Goal: Navigation & Orientation: Go to known website

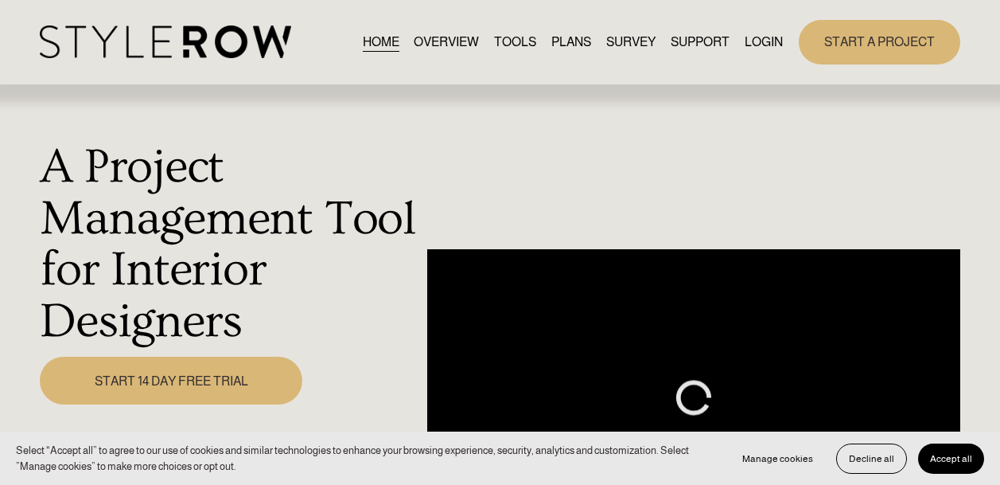
click at [763, 46] on link "LOGIN" at bounding box center [764, 41] width 38 height 21
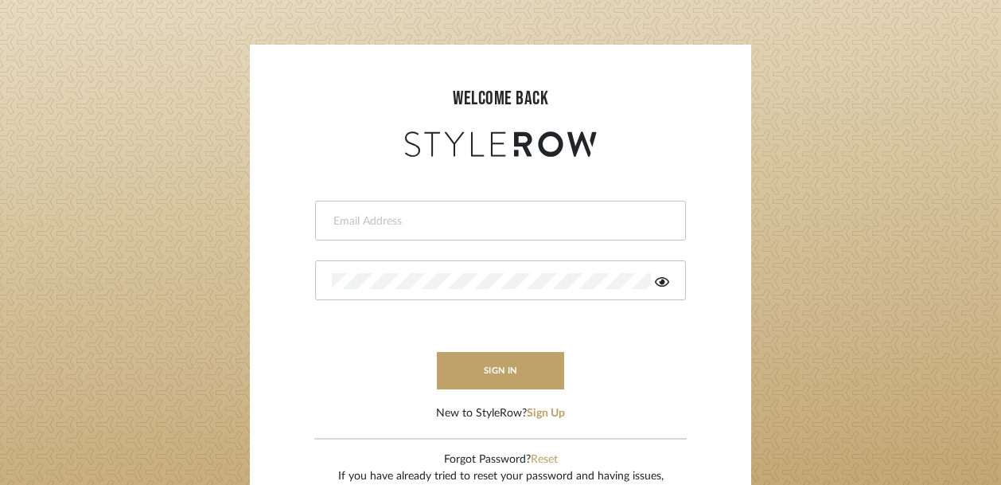
scroll to position [159, 0]
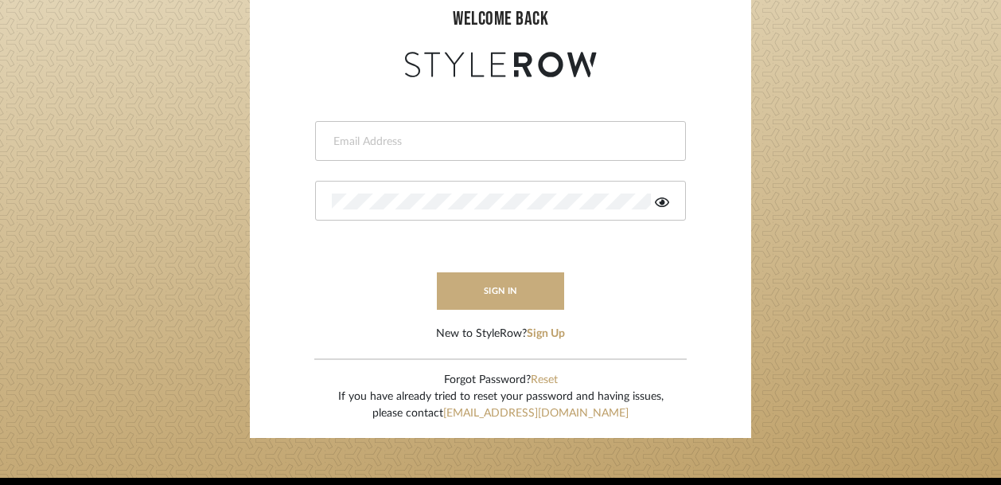
type input "ksears@morgantewilson.com"
click at [522, 286] on button "sign in" at bounding box center [500, 290] width 127 height 37
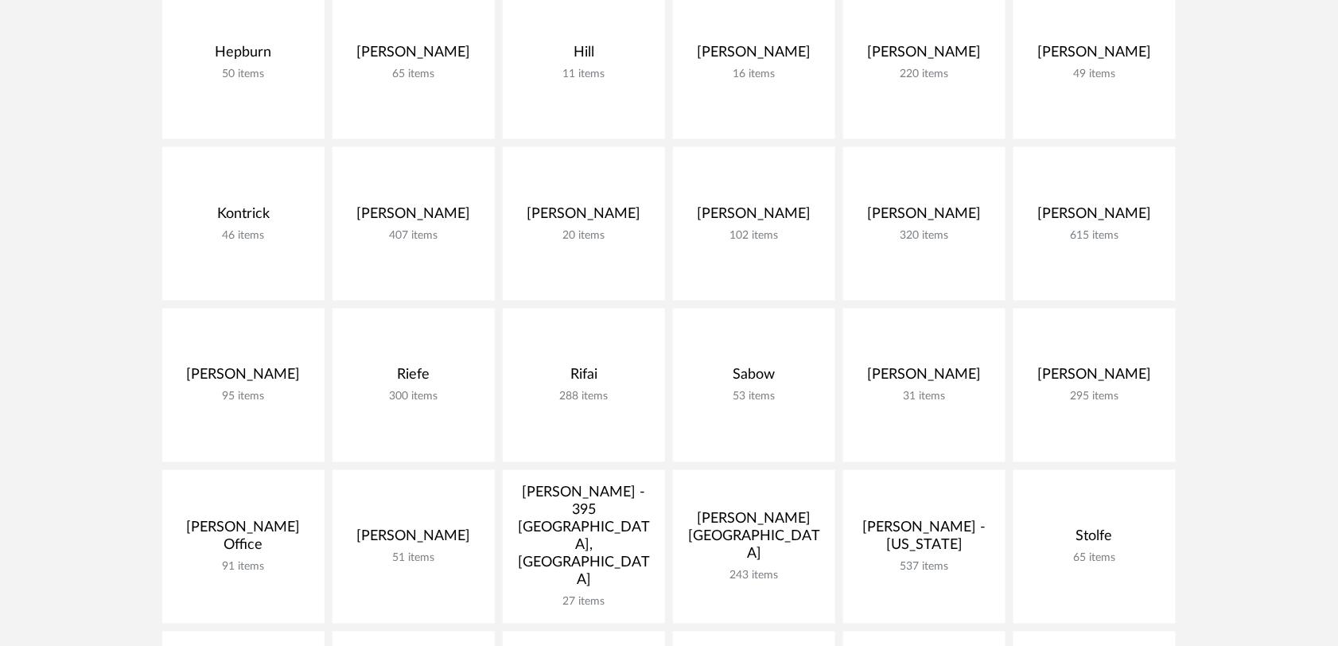
scroll to position [212, 0]
